Goal: Transaction & Acquisition: Download file/media

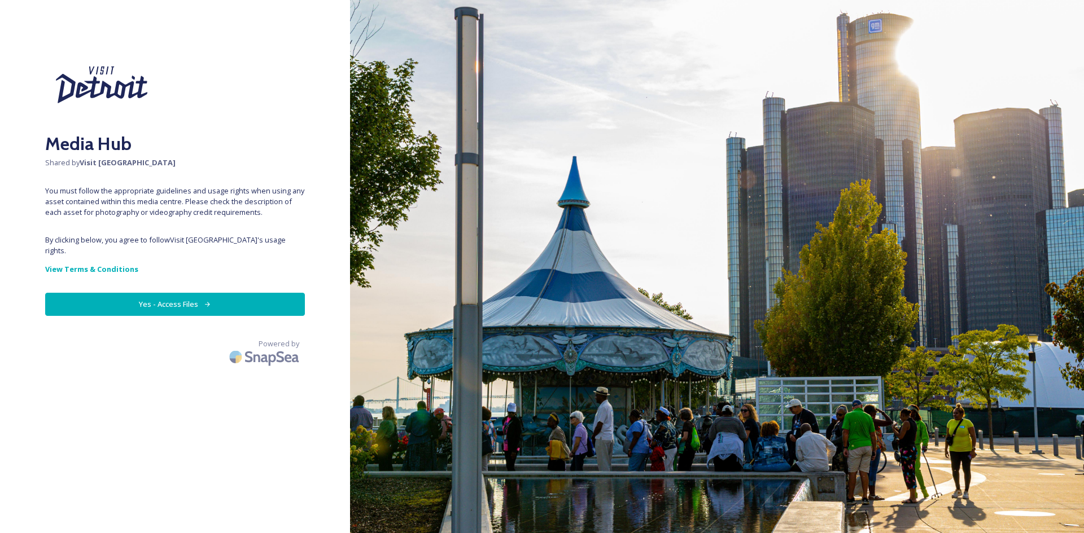
click at [189, 293] on button "Yes - Access Files" at bounding box center [175, 304] width 260 height 23
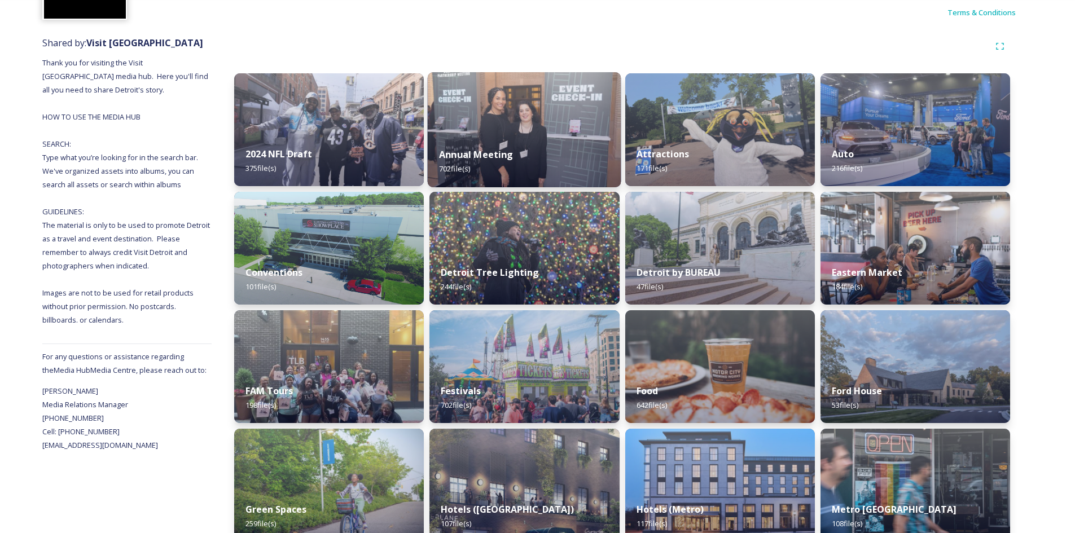
scroll to position [108, 0]
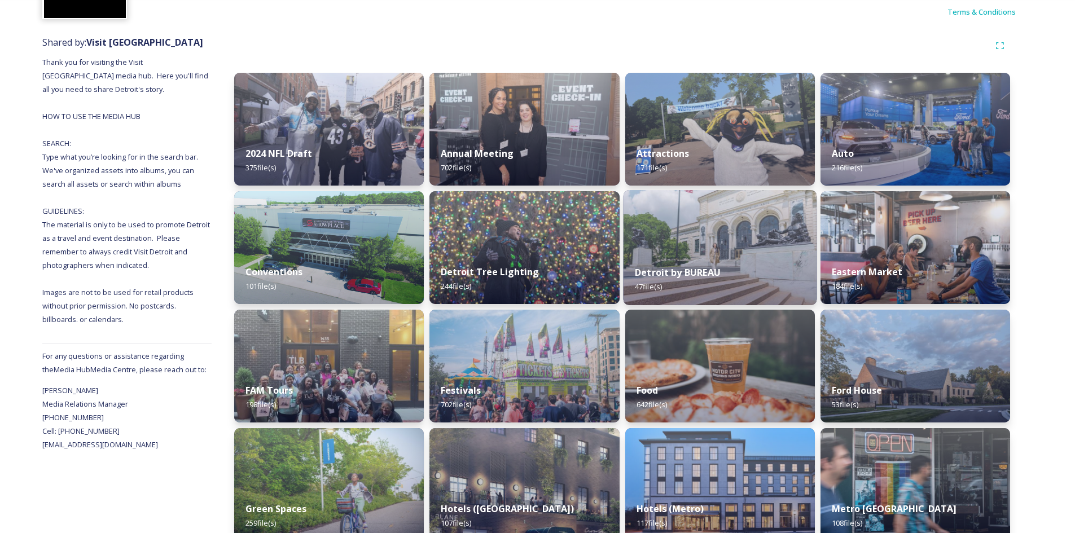
click at [682, 238] on img at bounding box center [720, 247] width 194 height 115
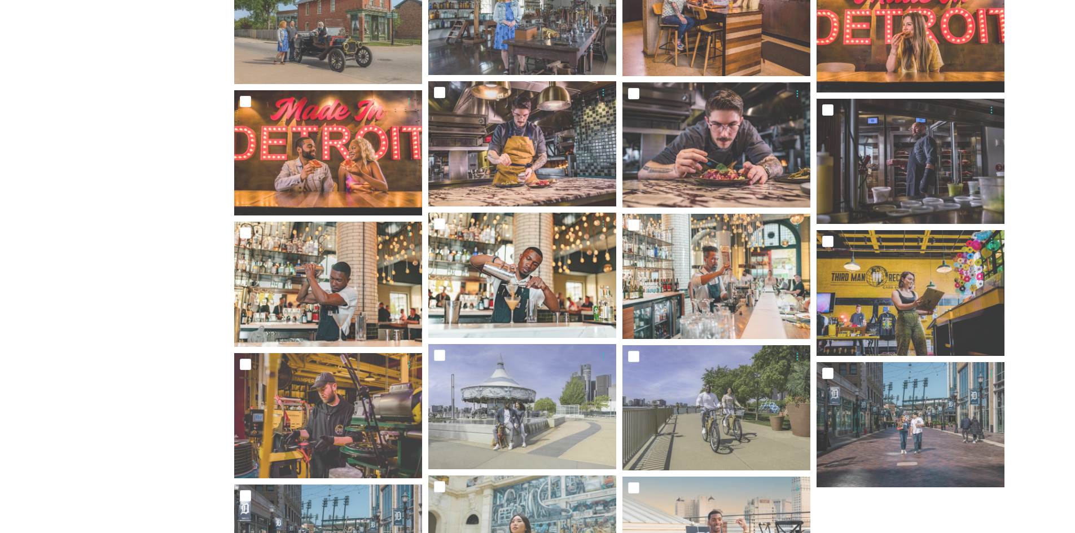
scroll to position [1283, 0]
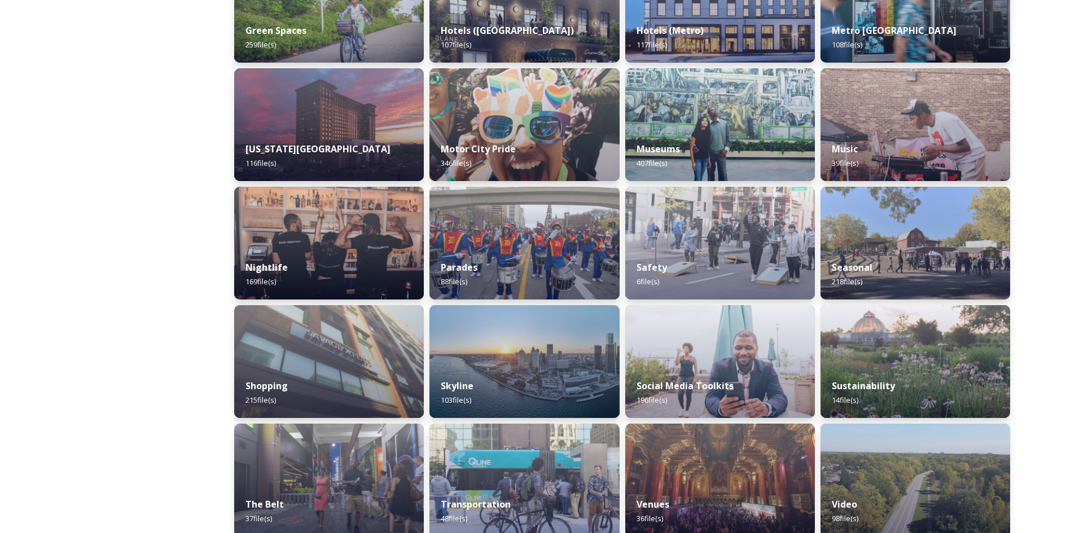
scroll to position [601, 0]
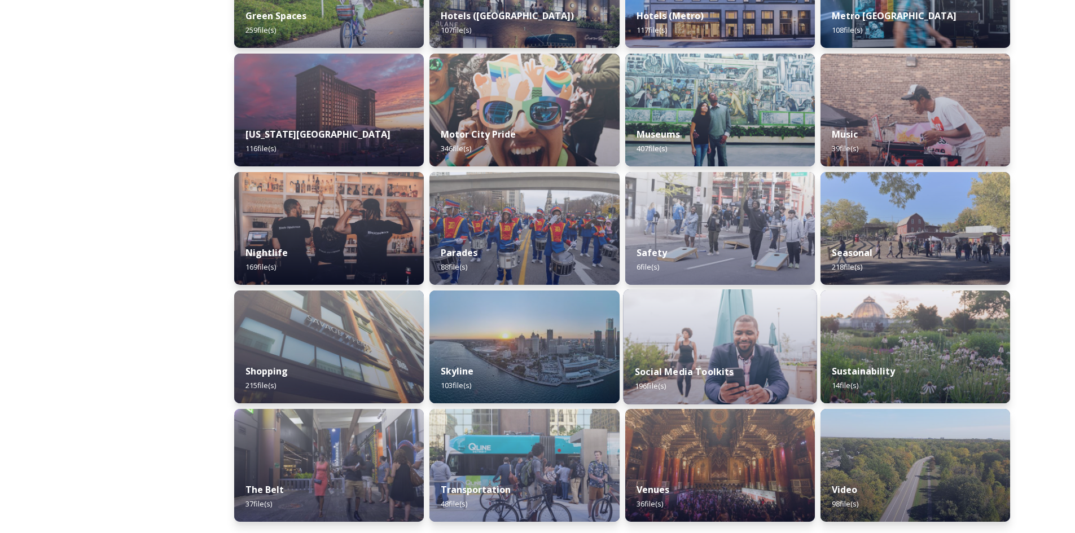
click at [662, 304] on img at bounding box center [720, 347] width 194 height 115
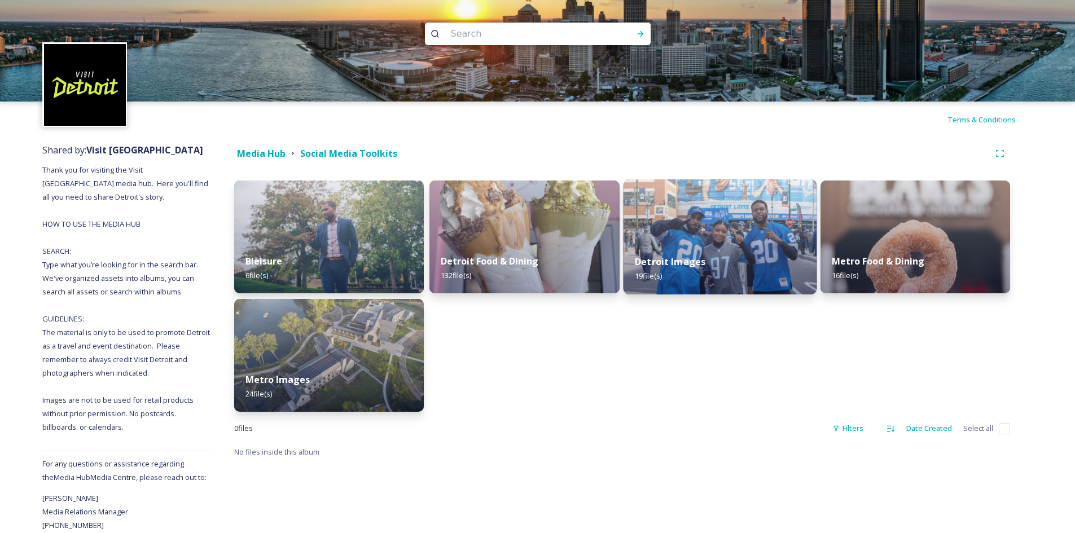
click at [747, 246] on div "Detroit Images 19 file(s)" at bounding box center [720, 268] width 194 height 51
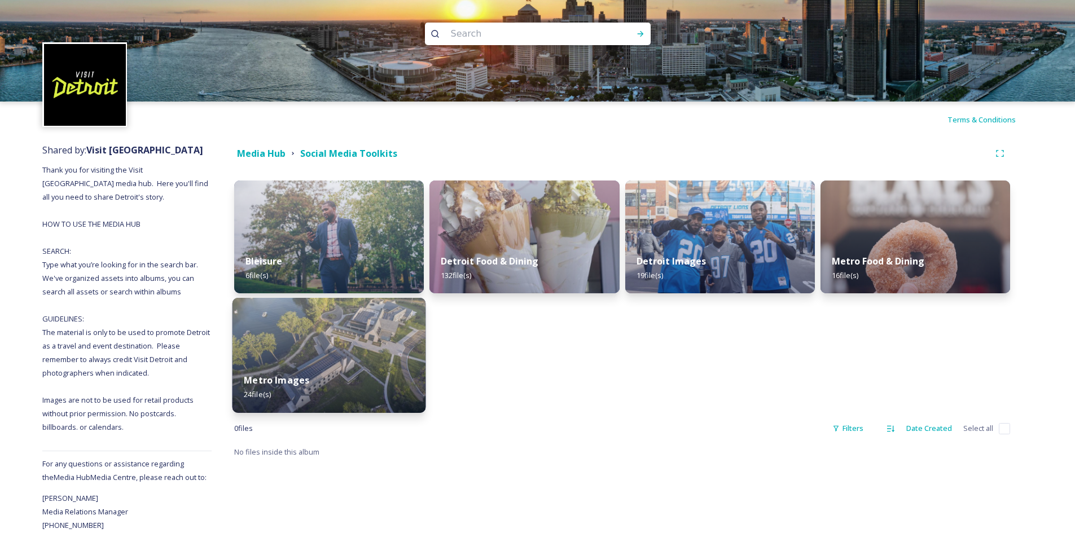
click at [363, 382] on div "Metro Images 24 file(s)" at bounding box center [330, 387] width 194 height 51
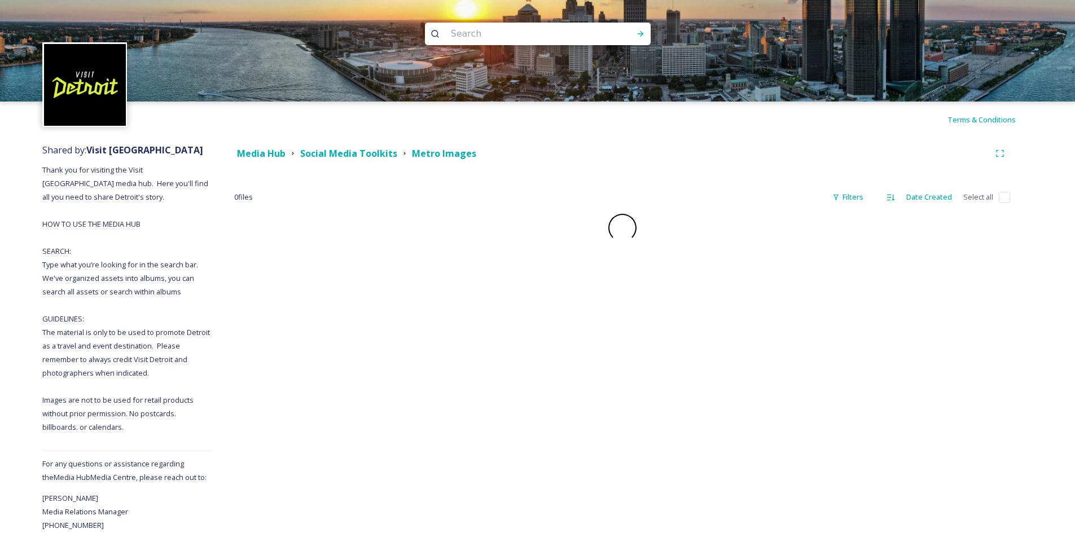
click at [363, 382] on div "Media Hub Social Media Toolkits Metro Images 0 file s Filters Date Created Sele…" at bounding box center [622, 349] width 821 height 422
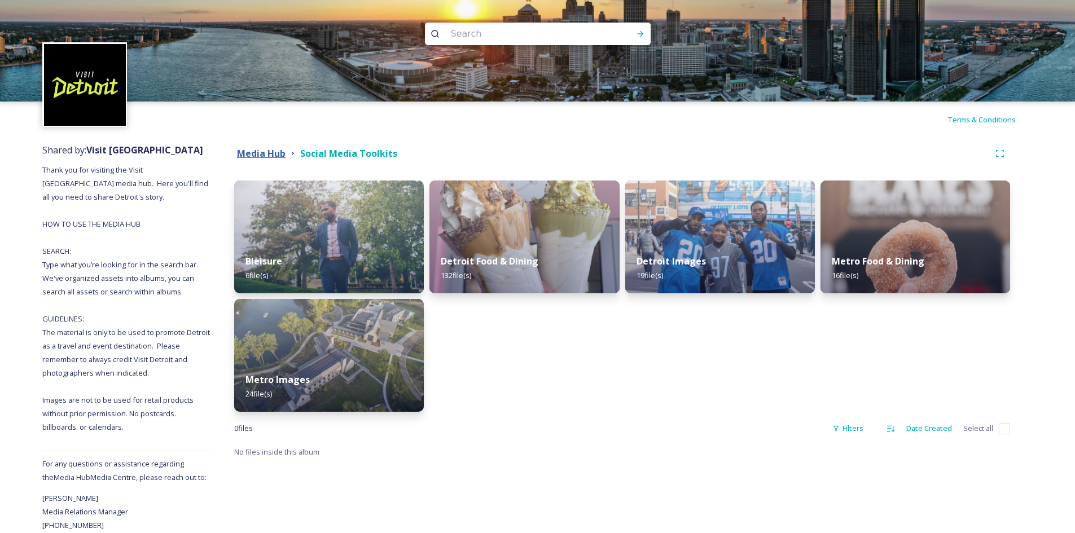
click at [266, 147] on strong "Media Hub" at bounding box center [261, 153] width 49 height 12
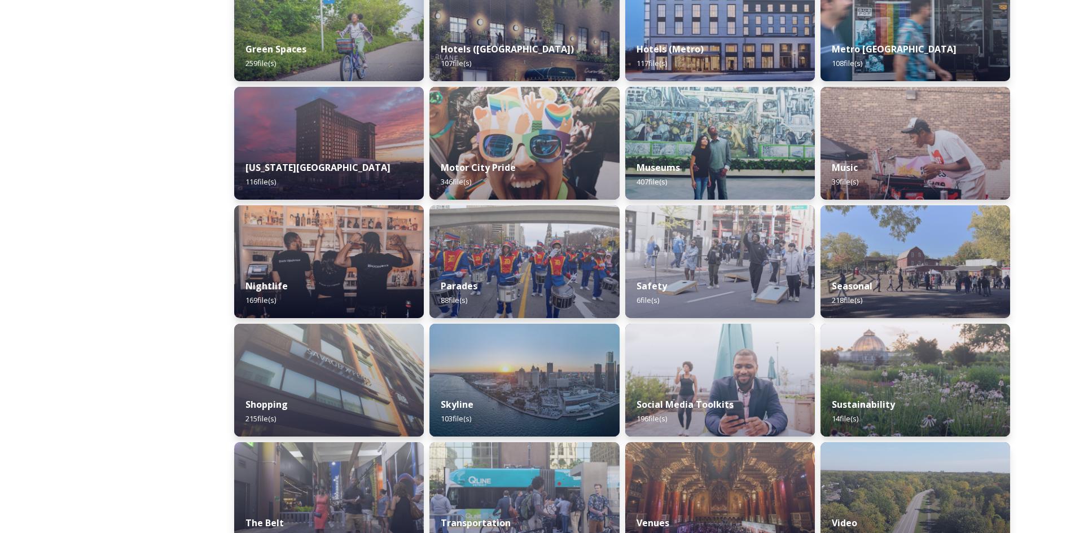
scroll to position [601, 0]
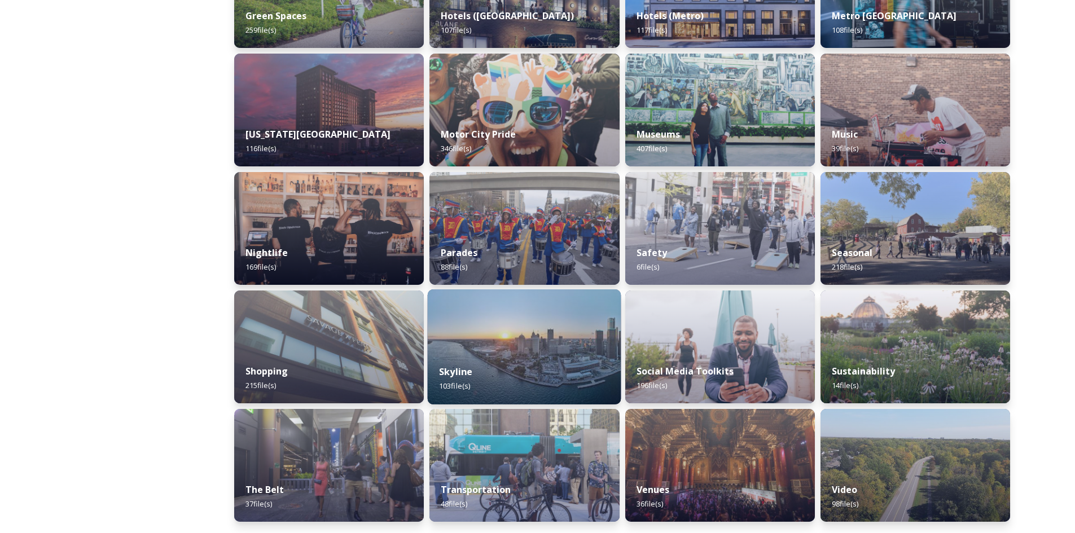
click at [524, 353] on img at bounding box center [525, 347] width 194 height 115
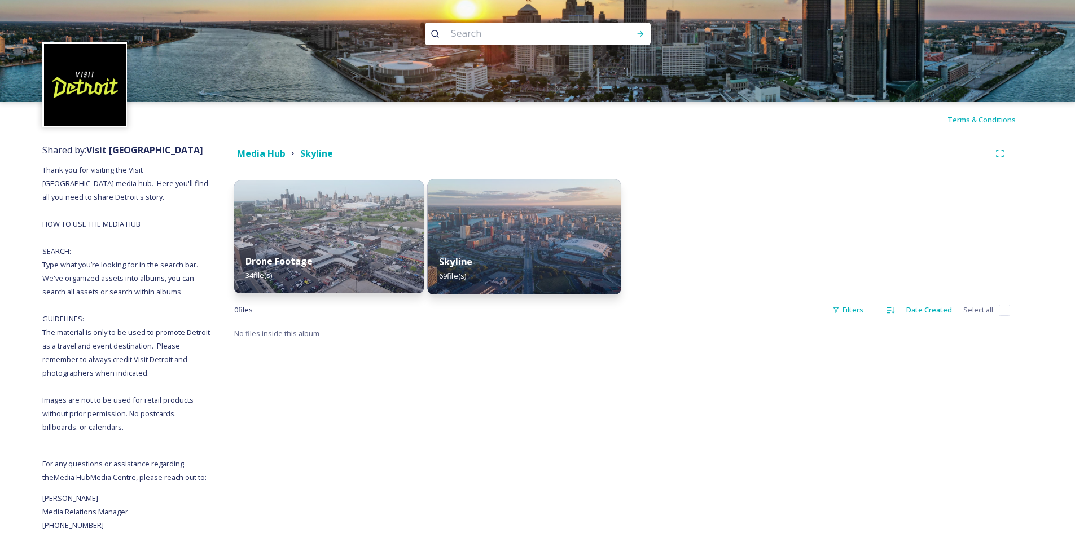
click at [528, 243] on img at bounding box center [525, 237] width 194 height 115
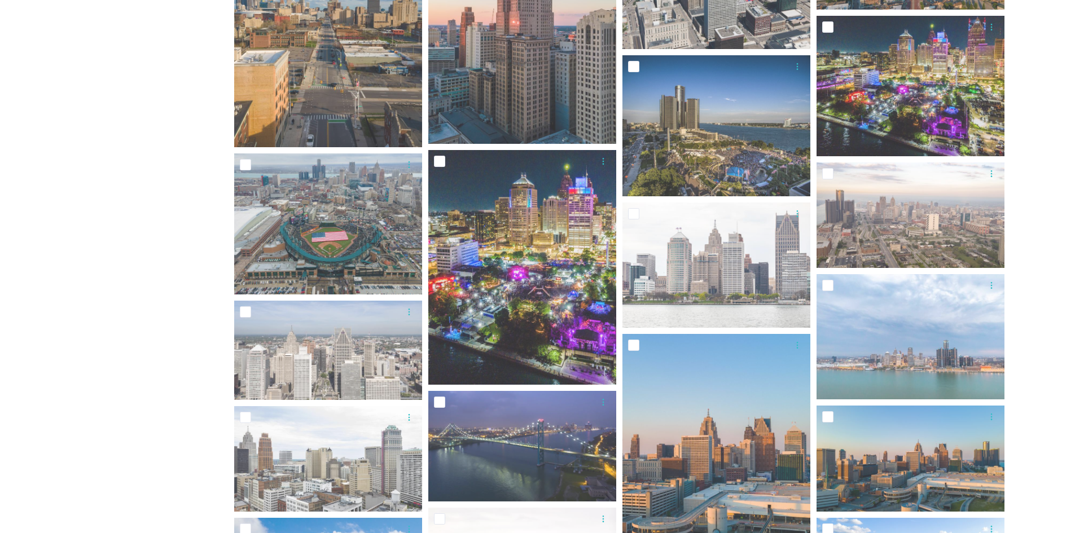
scroll to position [1149, 0]
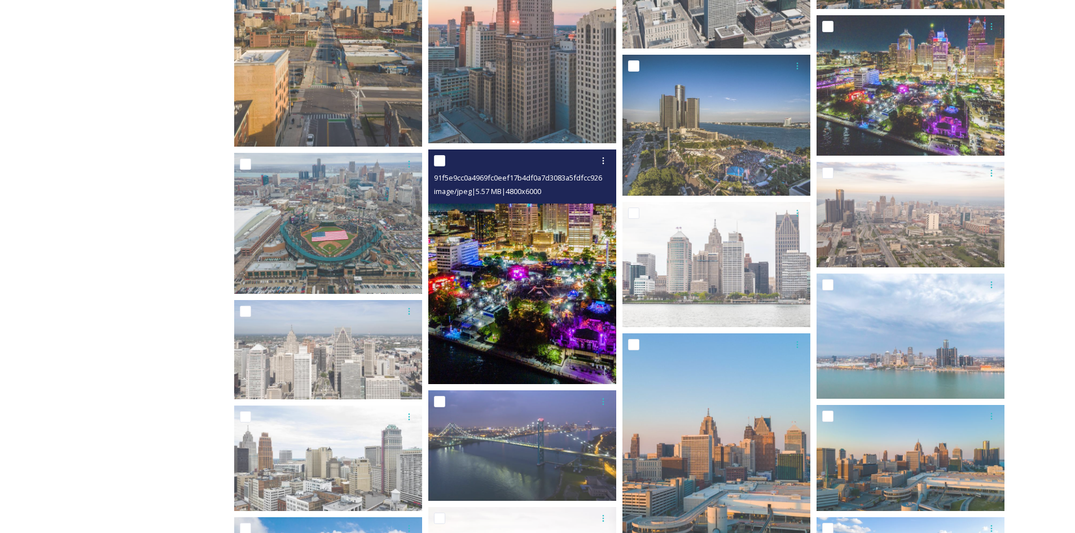
click at [537, 266] on img at bounding box center [522, 267] width 188 height 235
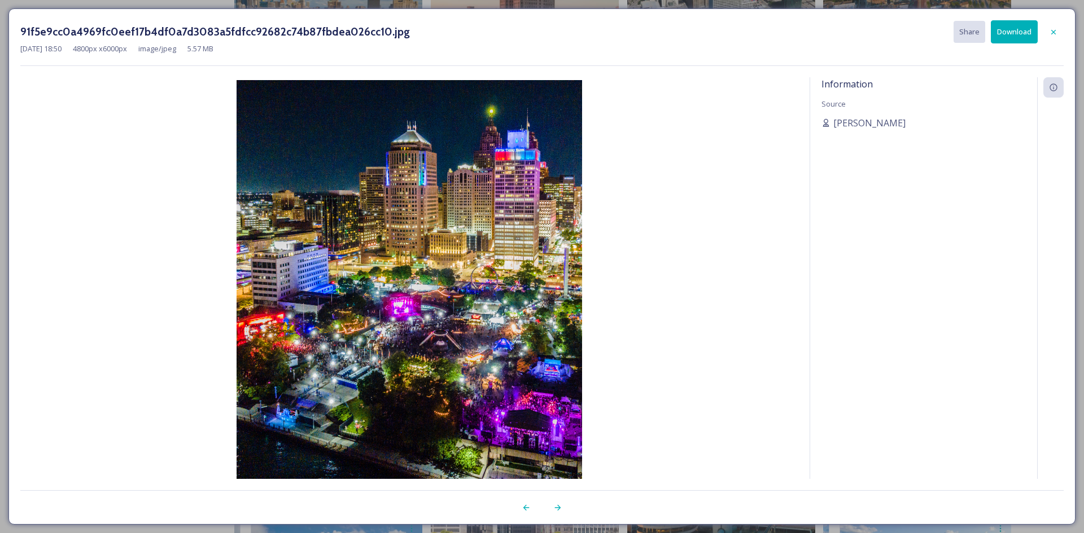
click at [1013, 40] on button "Download" at bounding box center [1014, 31] width 47 height 23
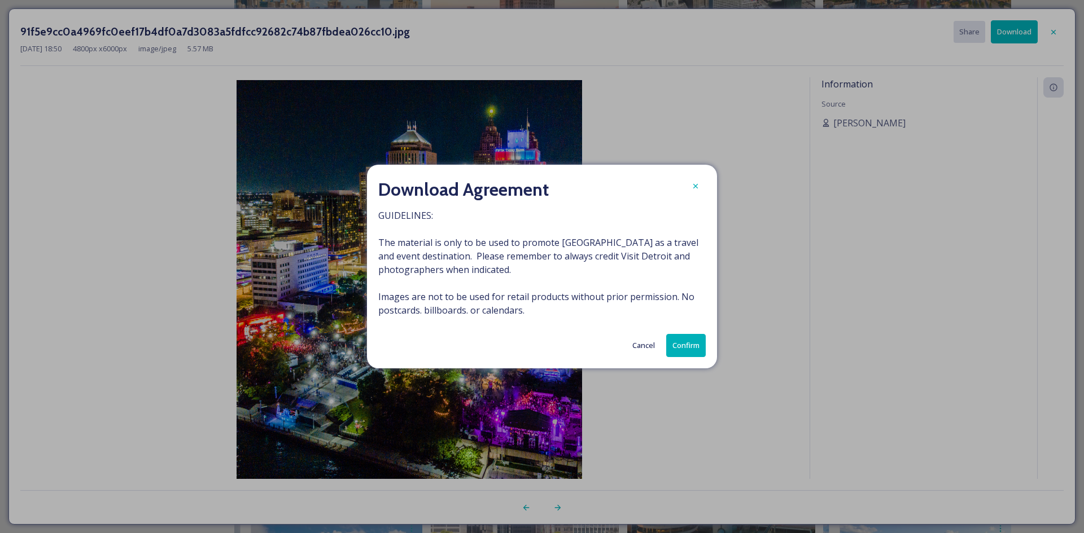
click at [681, 343] on button "Confirm" at bounding box center [686, 345] width 40 height 23
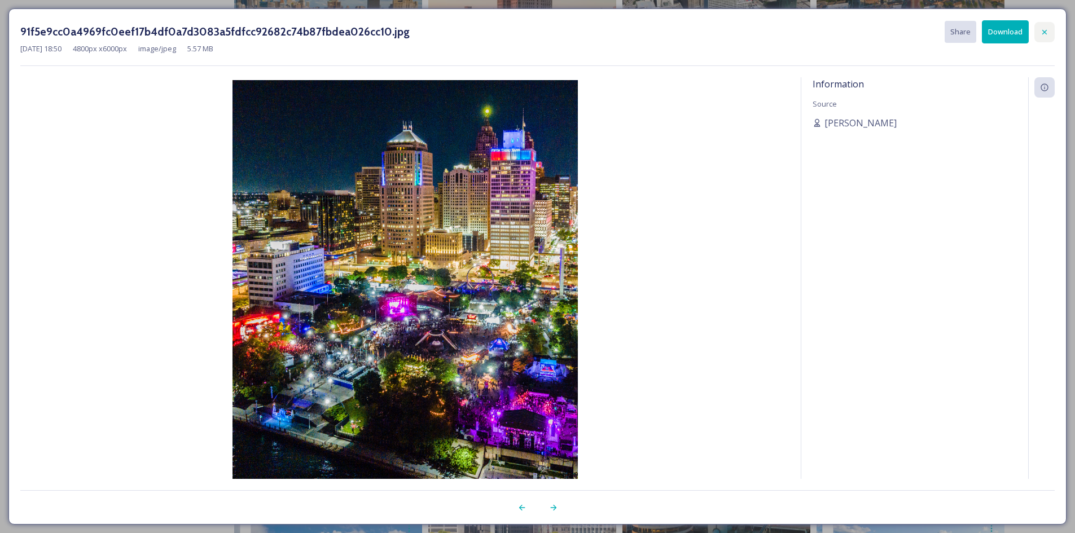
click at [1049, 29] on icon at bounding box center [1044, 32] width 9 height 9
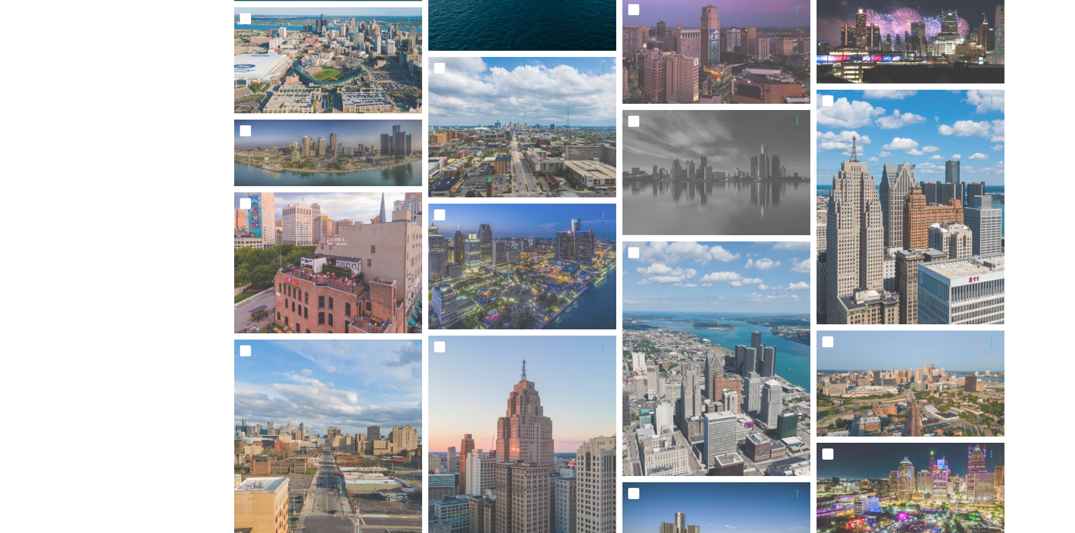
scroll to position [722, 0]
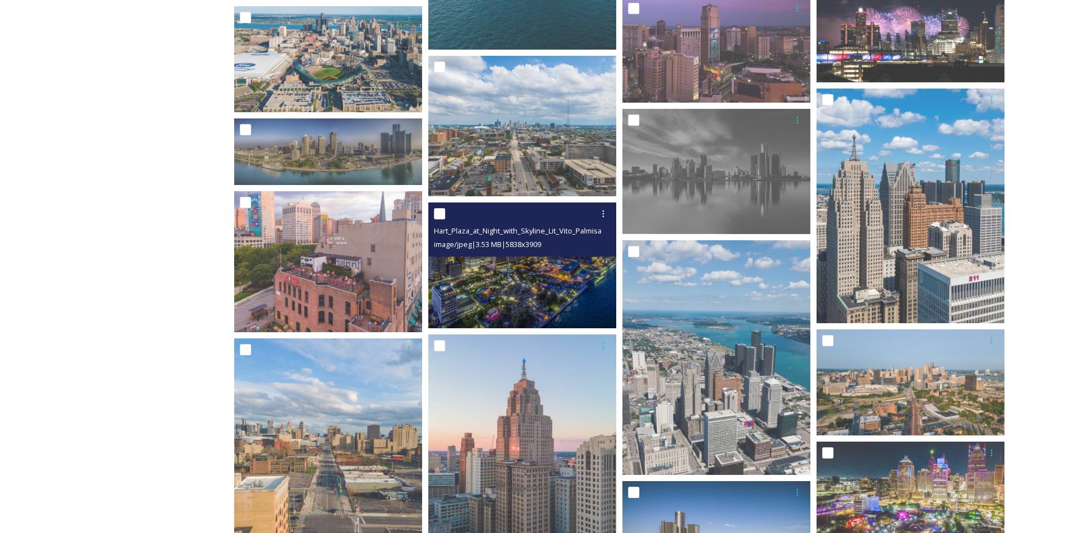
click at [509, 285] on img at bounding box center [522, 266] width 188 height 126
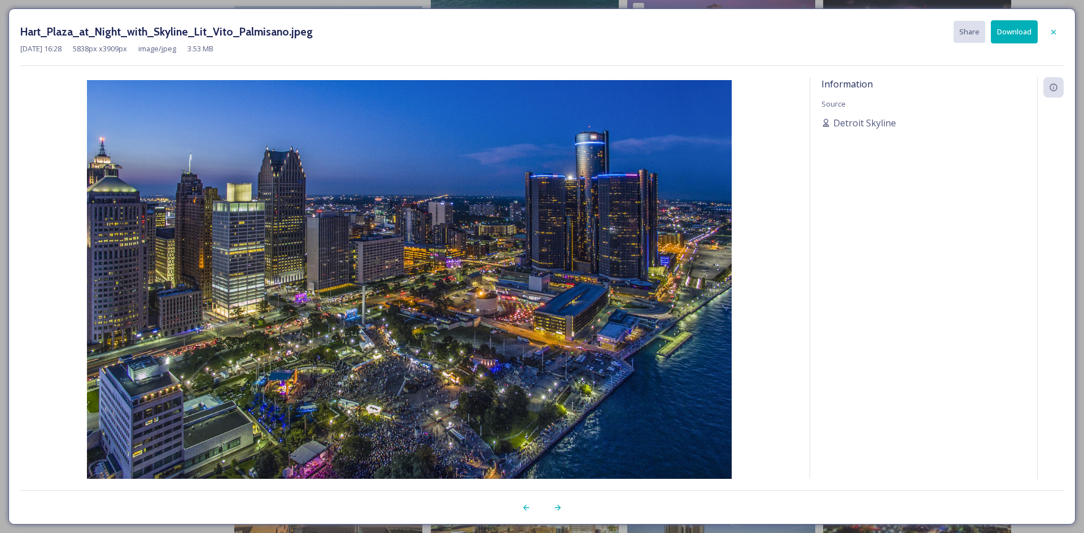
click at [1021, 28] on button "Download" at bounding box center [1014, 31] width 47 height 23
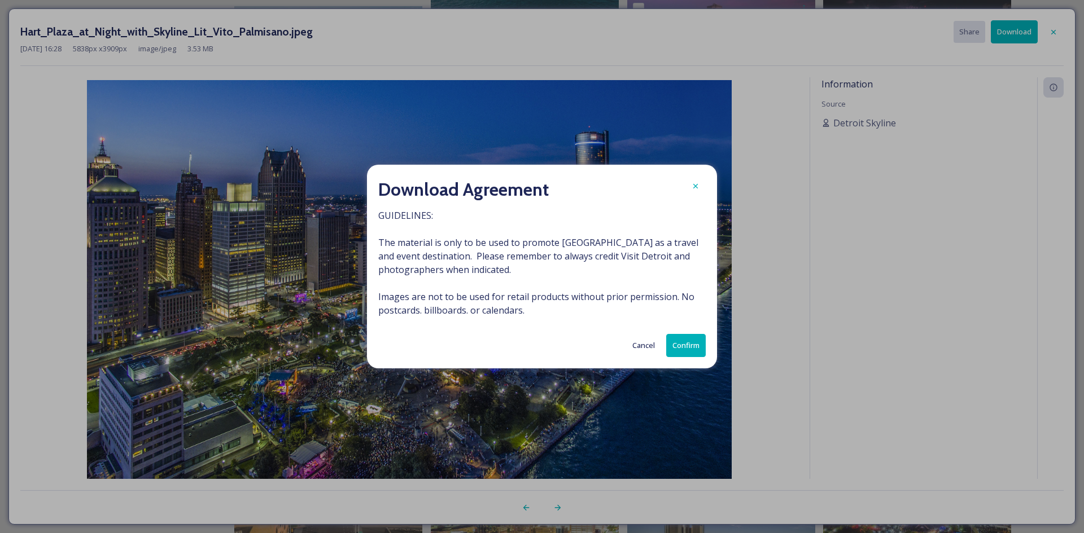
click at [693, 346] on button "Confirm" at bounding box center [686, 345] width 40 height 23
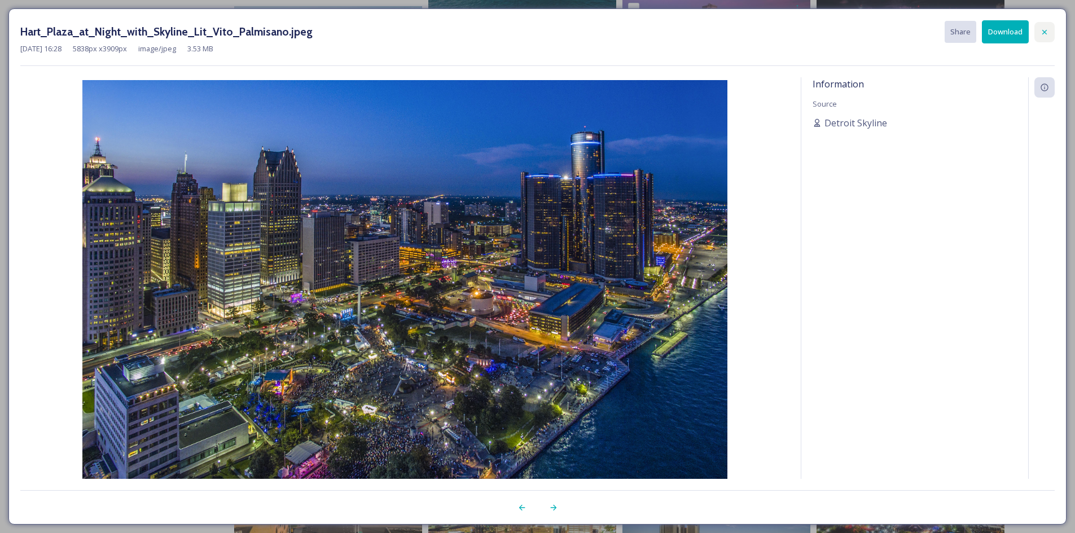
click at [1040, 24] on div at bounding box center [1045, 32] width 20 height 20
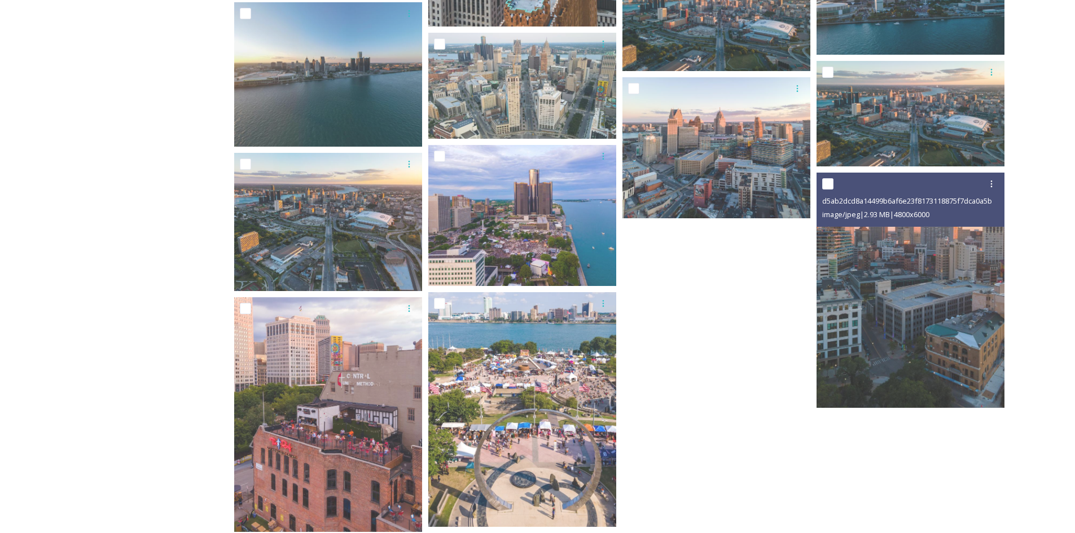
scroll to position [2510, 0]
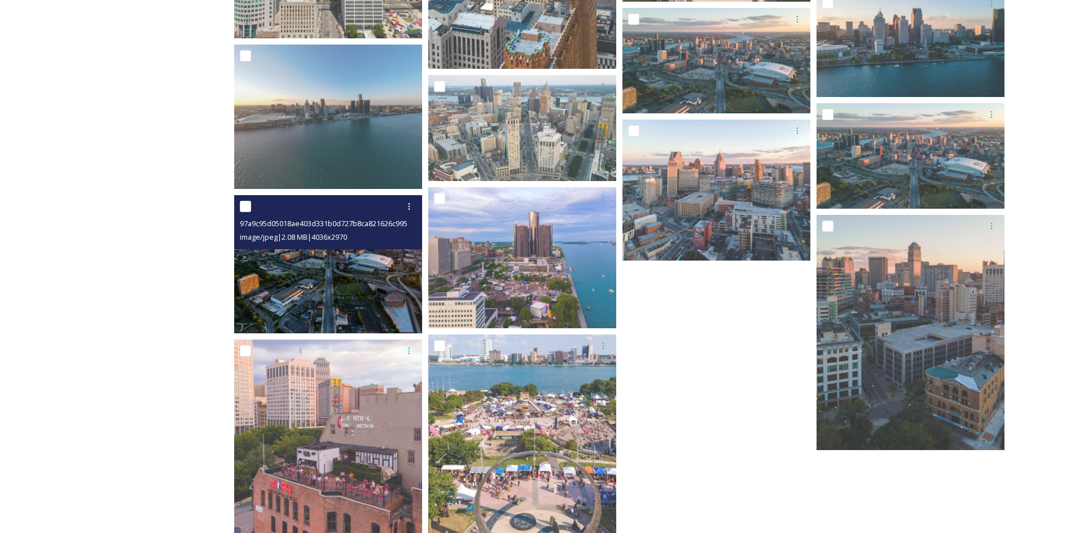
click at [367, 283] on img at bounding box center [328, 264] width 188 height 138
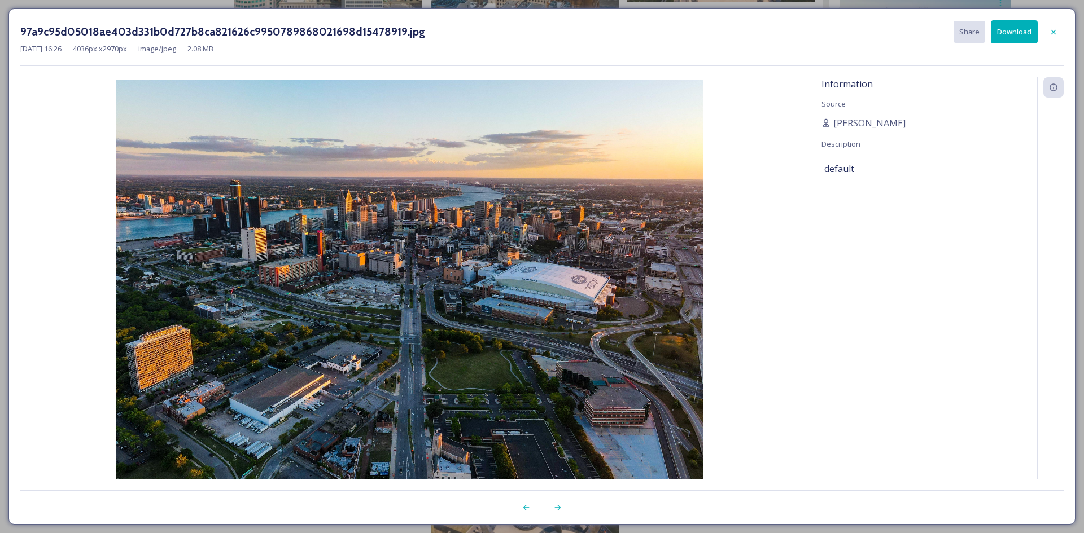
click at [1016, 37] on button "Download" at bounding box center [1014, 31] width 47 height 23
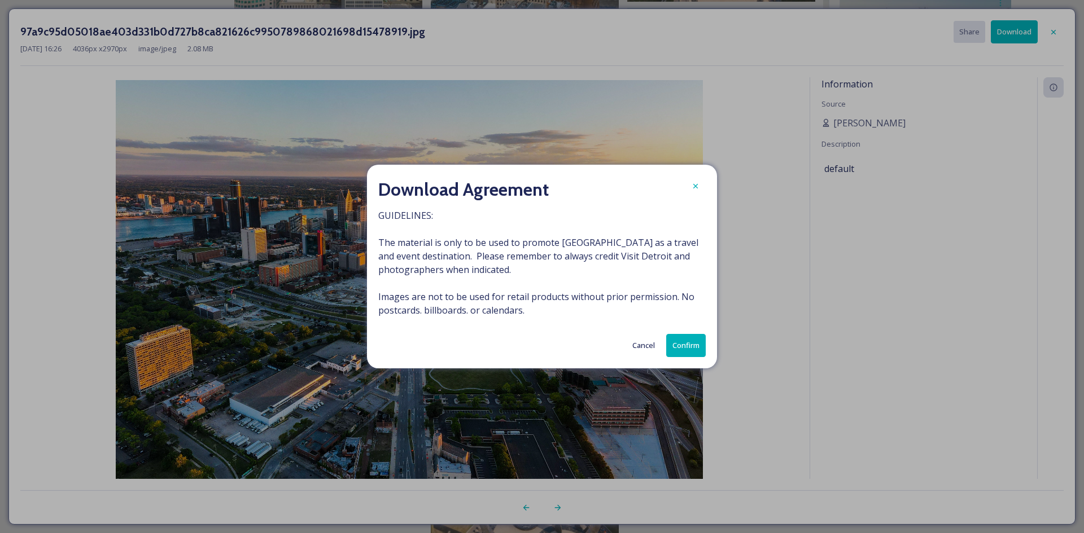
click at [695, 360] on div "Download Agreement GUIDELINES: The material is only to be used to promote [GEOG…" at bounding box center [542, 267] width 350 height 204
click at [693, 354] on button "Confirm" at bounding box center [686, 345] width 40 height 23
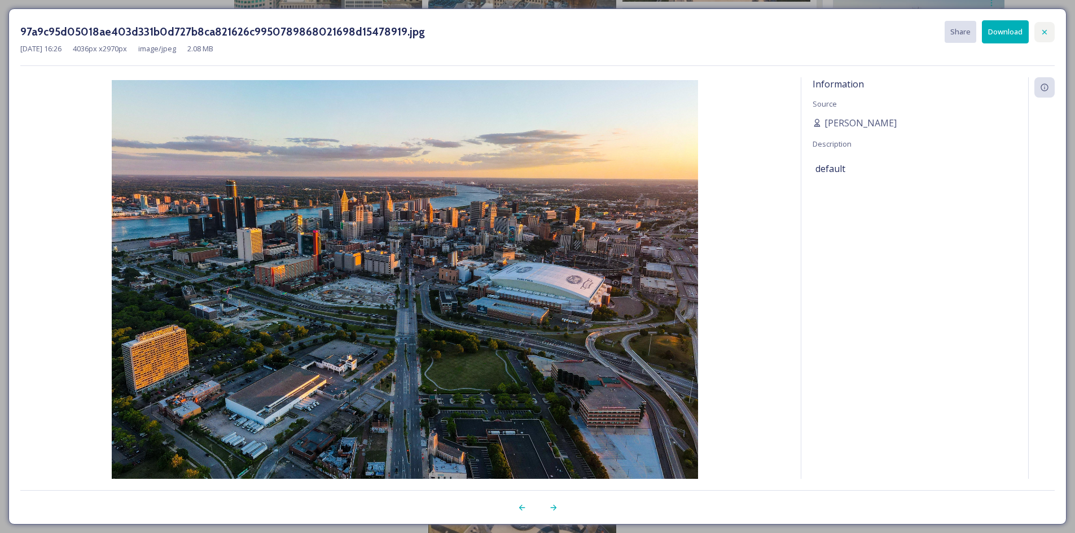
click at [1044, 36] on icon at bounding box center [1044, 32] width 9 height 9
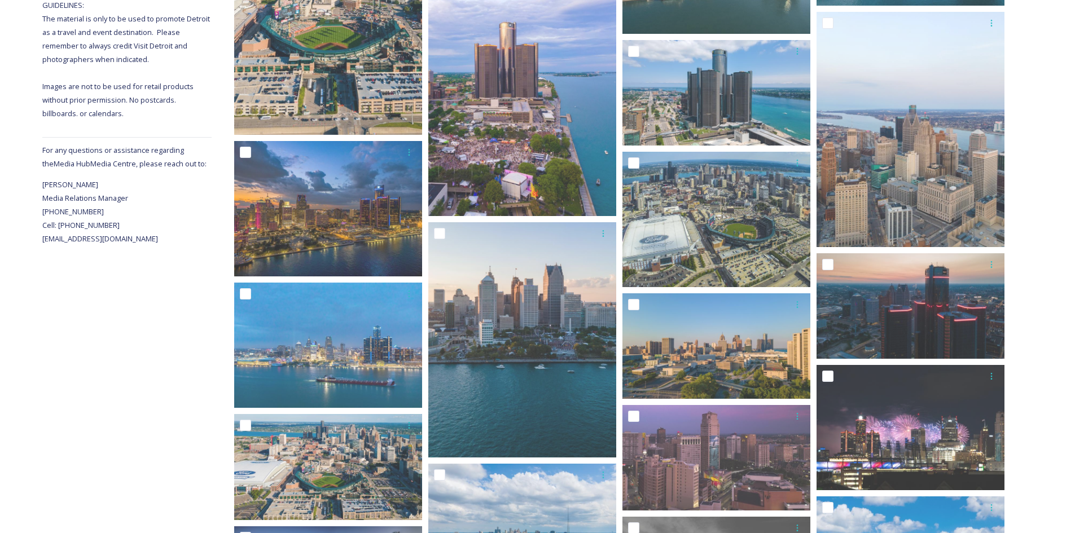
scroll to position [0, 0]
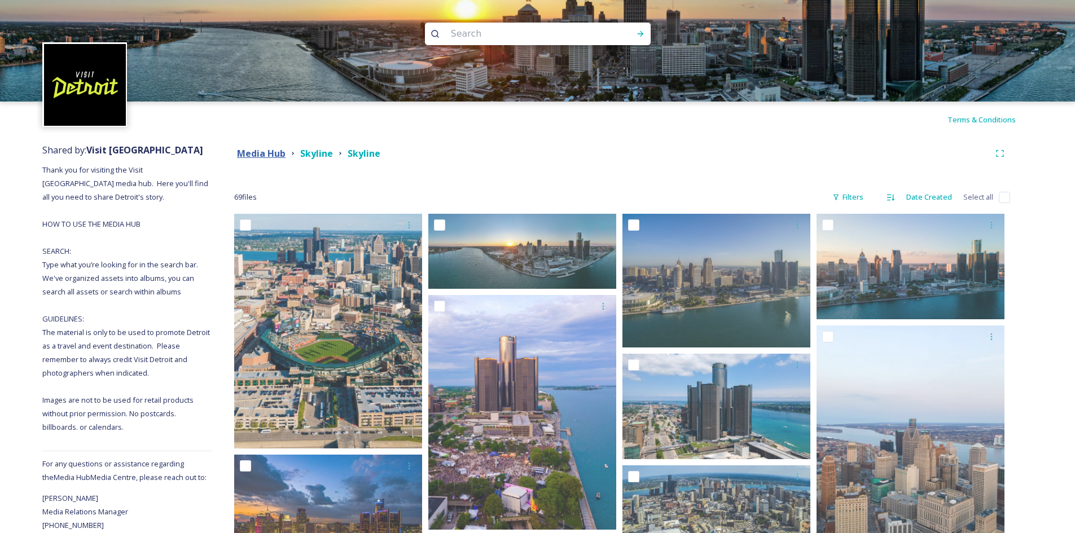
click at [265, 151] on strong "Media Hub" at bounding box center [261, 153] width 49 height 12
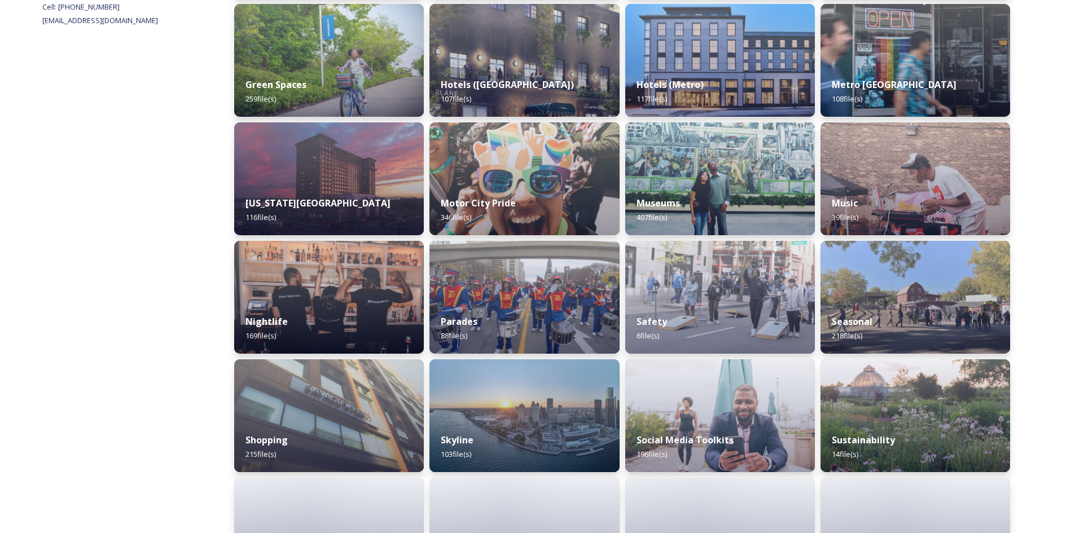
scroll to position [533, 0]
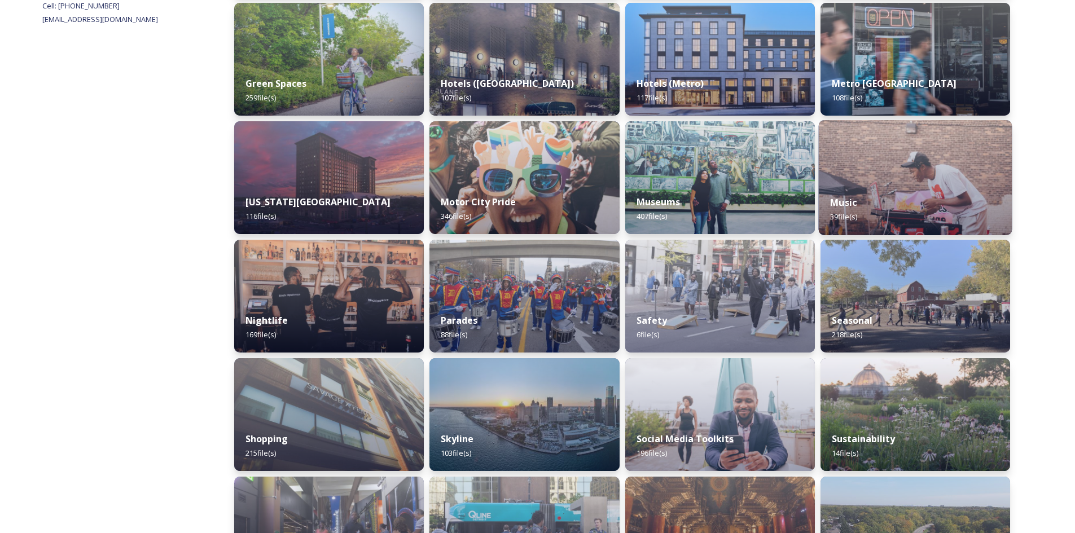
click at [878, 213] on div "Music 39 file(s)" at bounding box center [916, 209] width 194 height 51
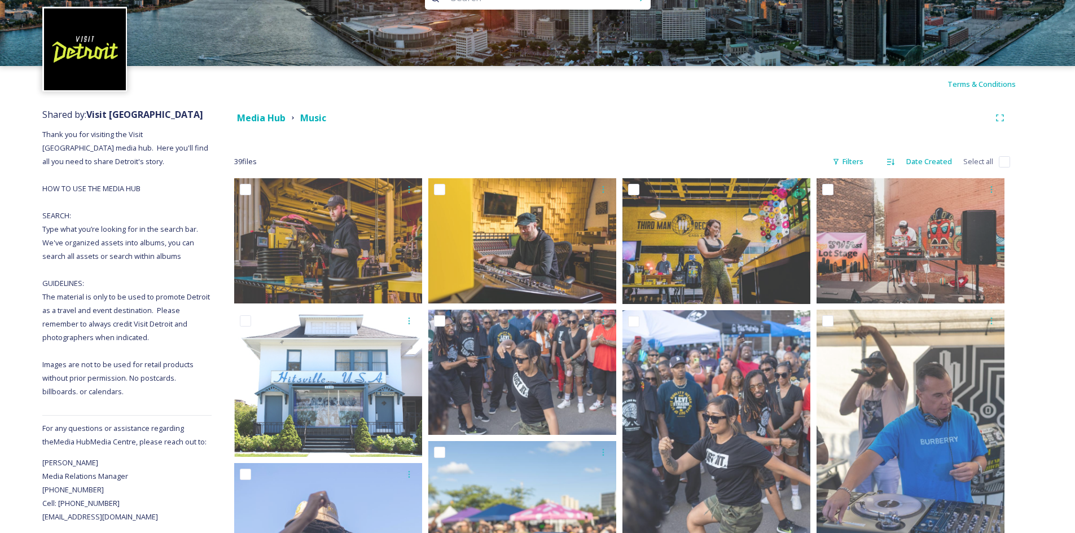
scroll to position [34, 0]
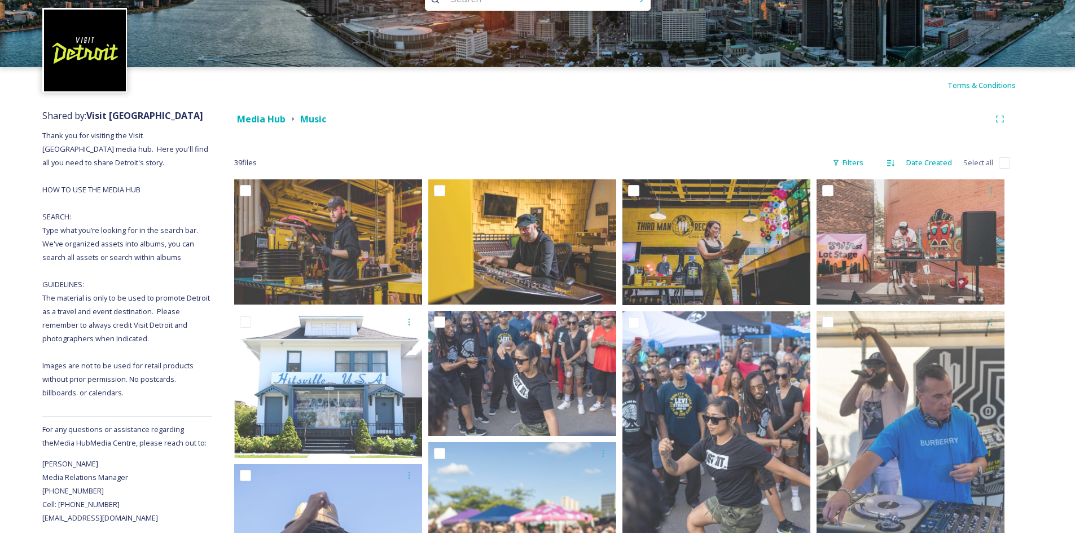
click at [278, 125] on div "Media Hub" at bounding box center [261, 119] width 49 height 14
click at [266, 115] on strong "Media Hub" at bounding box center [261, 119] width 49 height 12
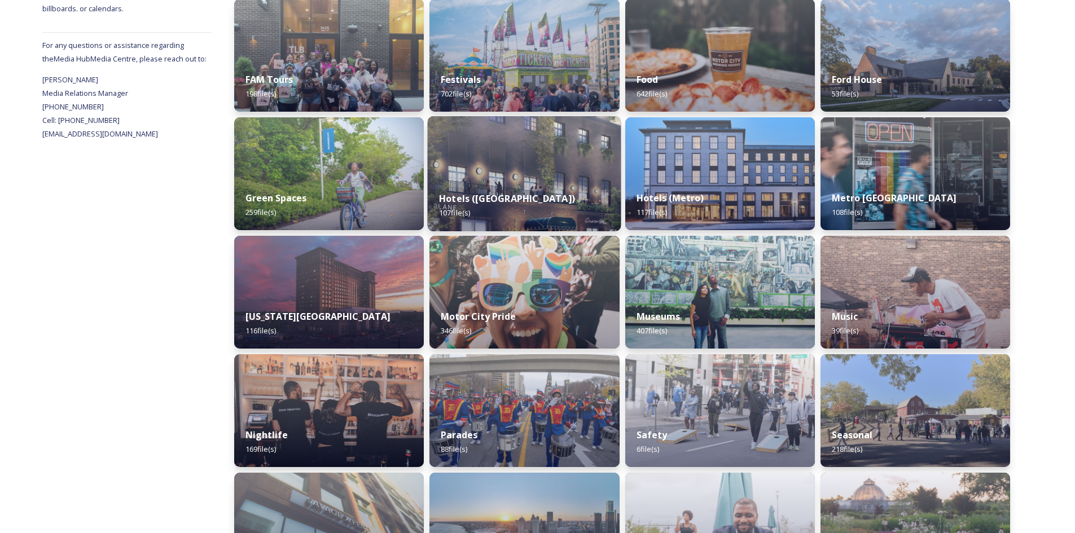
scroll to position [419, 0]
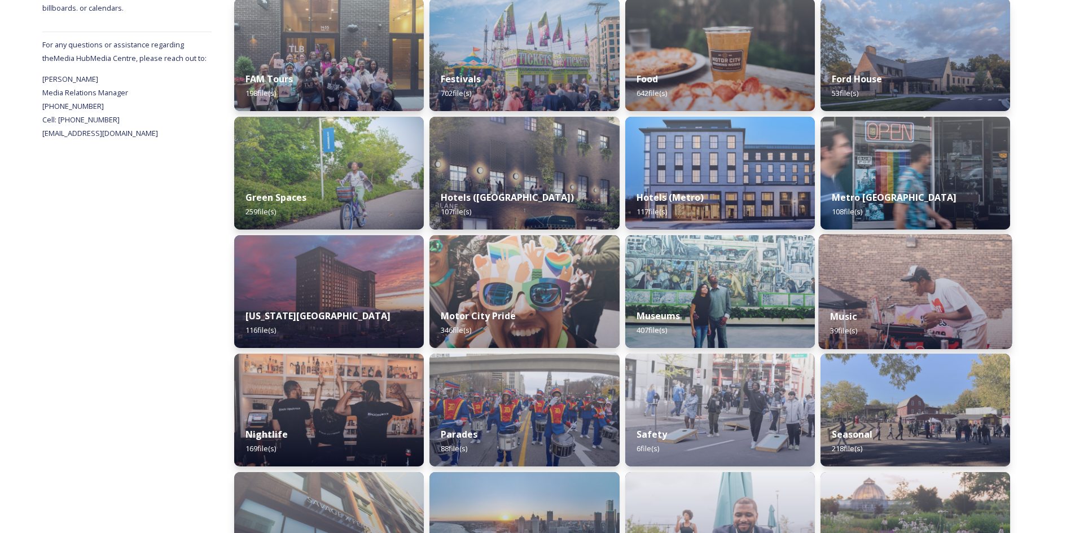
click at [869, 291] on img at bounding box center [916, 291] width 194 height 115
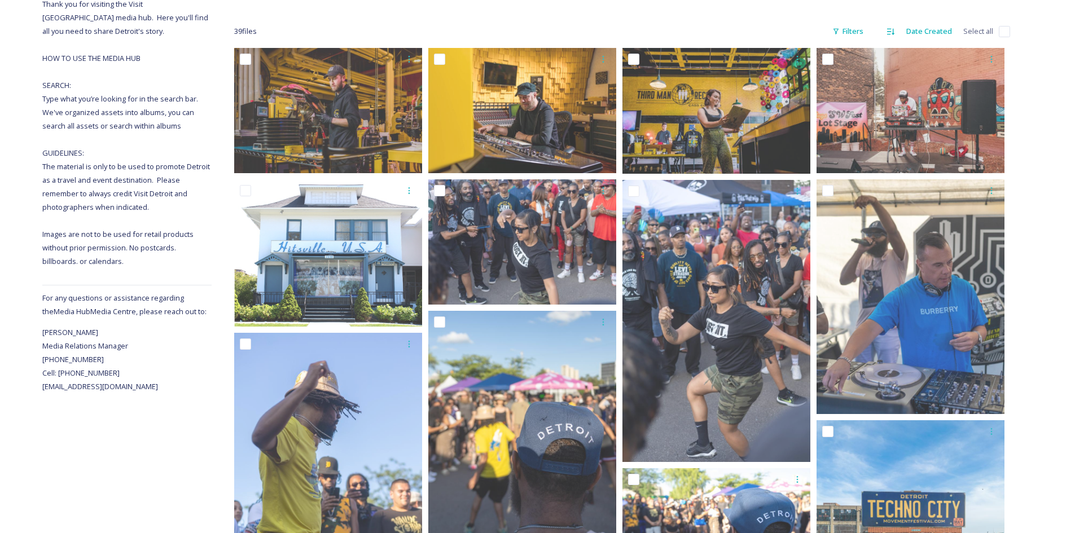
scroll to position [165, 0]
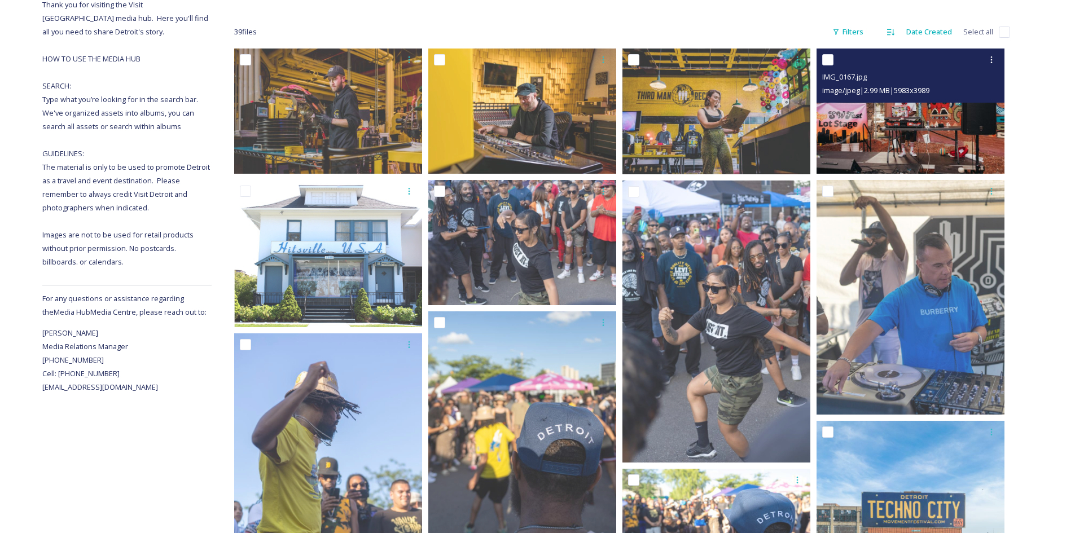
click at [942, 134] on img at bounding box center [911, 111] width 188 height 125
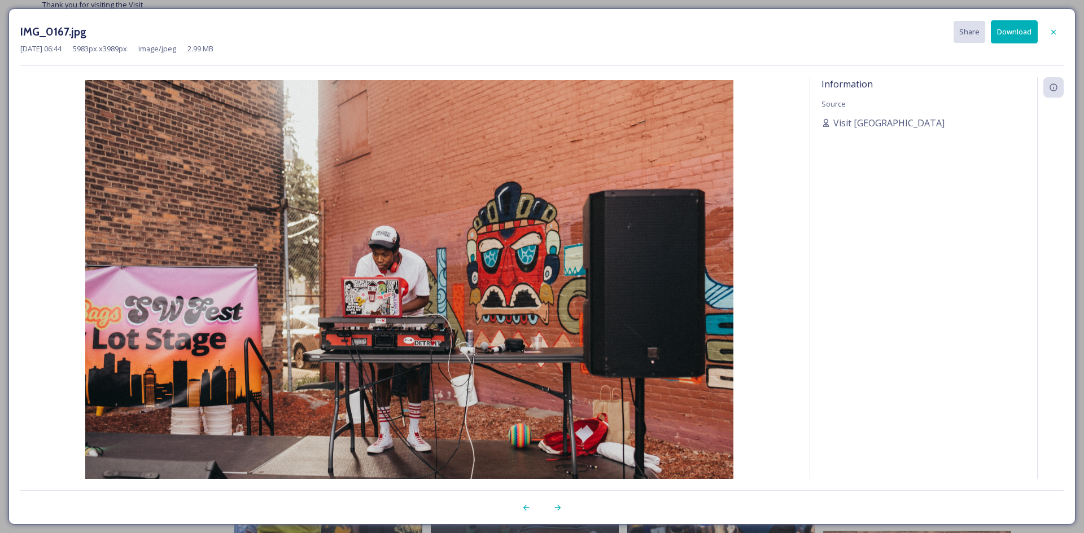
click at [1018, 29] on button "Download" at bounding box center [1014, 31] width 47 height 23
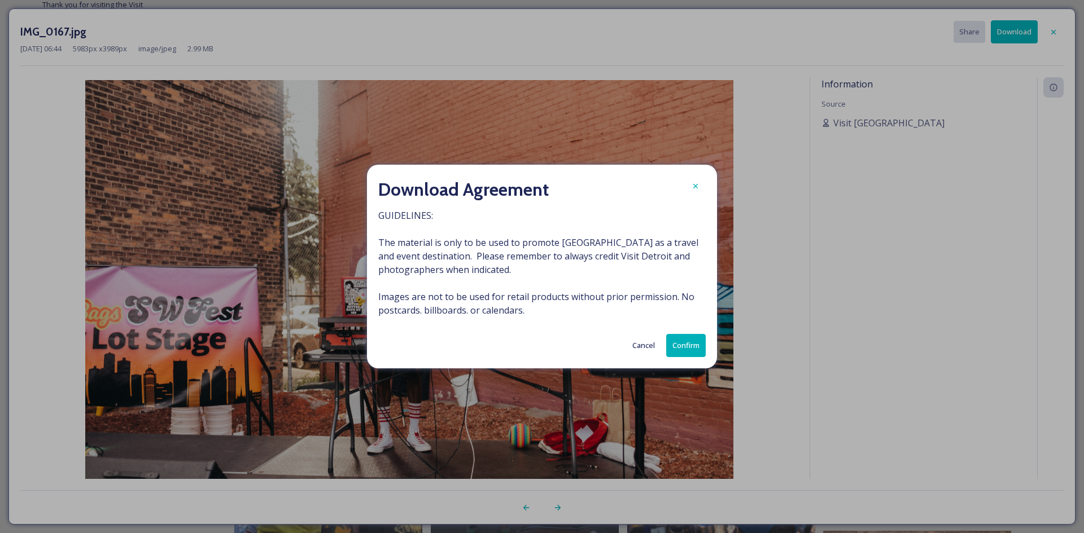
click at [688, 342] on button "Confirm" at bounding box center [686, 345] width 40 height 23
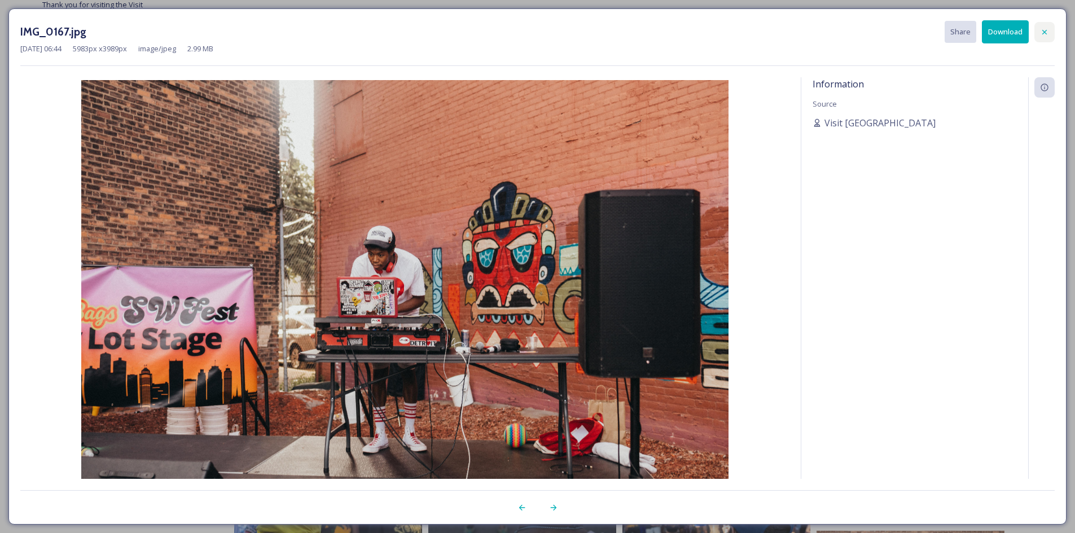
click at [1050, 37] on div at bounding box center [1045, 32] width 20 height 20
